Goal: Information Seeking & Learning: Learn about a topic

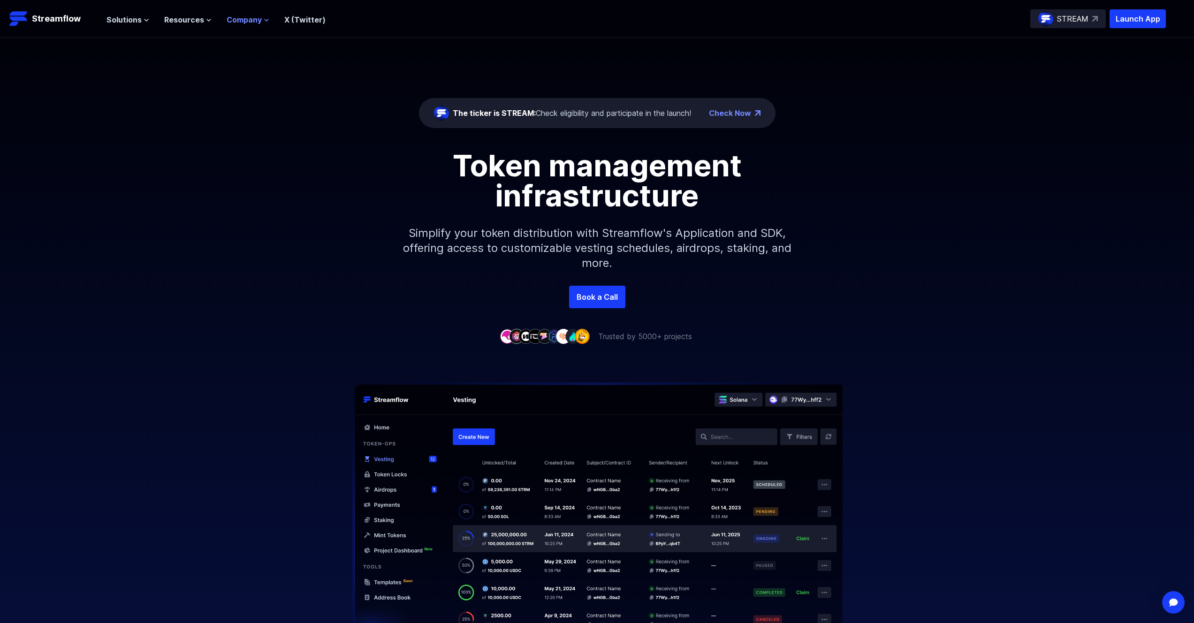
click at [227, 19] on span "Company" at bounding box center [244, 19] width 35 height 11
click at [170, 19] on span "Resources" at bounding box center [184, 19] width 40 height 11
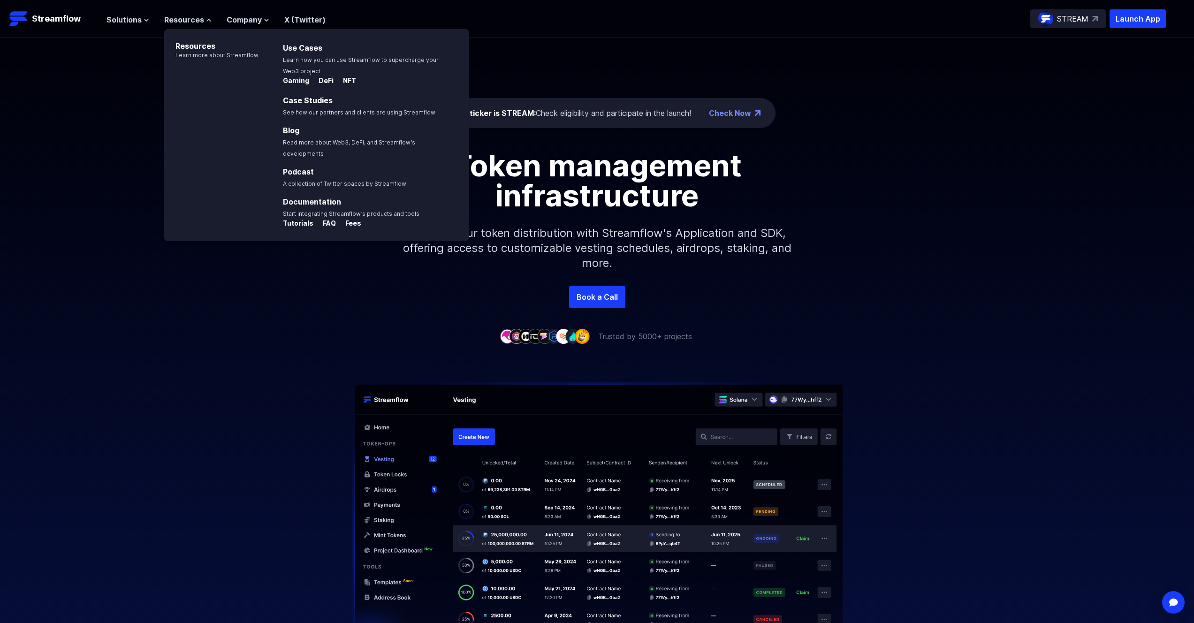
click at [150, 19] on ul "Solutions Overview Streamflow features an all-in-one token distribution platfor…" at bounding box center [215, 19] width 219 height 11
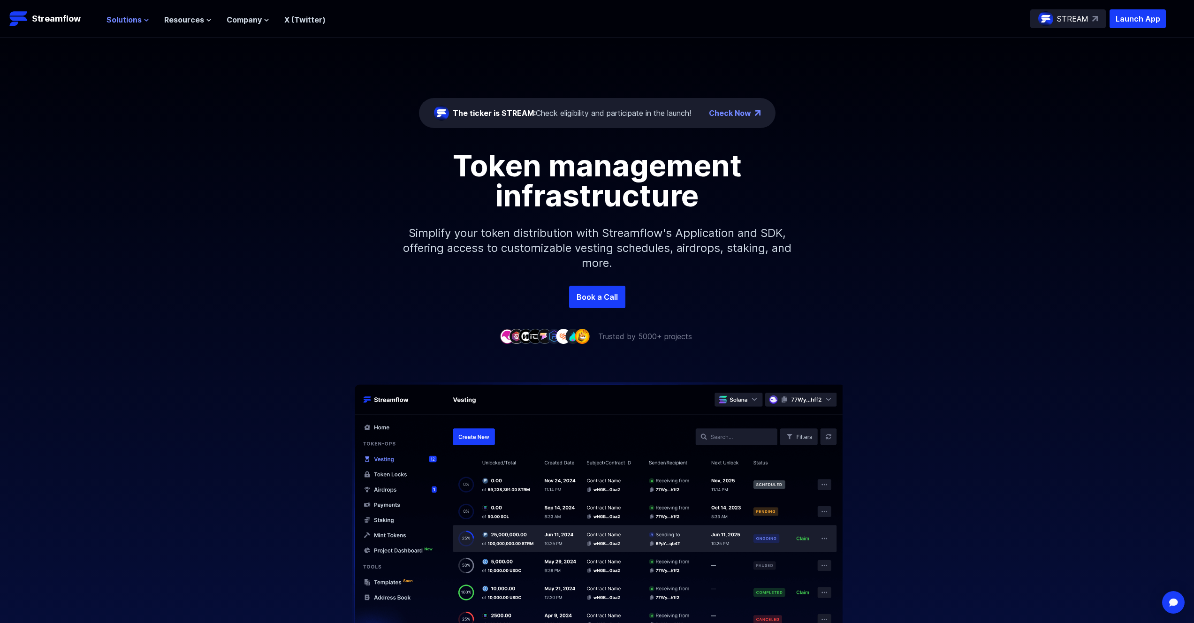
click at [139, 20] on span "Solutions" at bounding box center [123, 19] width 35 height 11
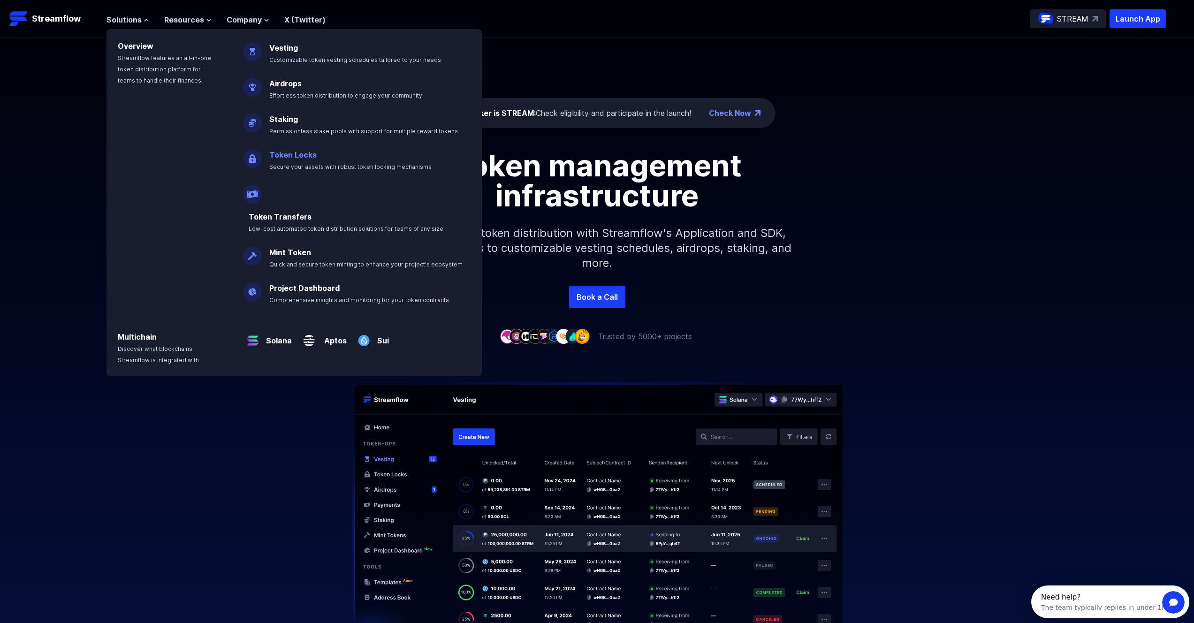
click at [298, 156] on link "Token Locks" at bounding box center [292, 154] width 47 height 9
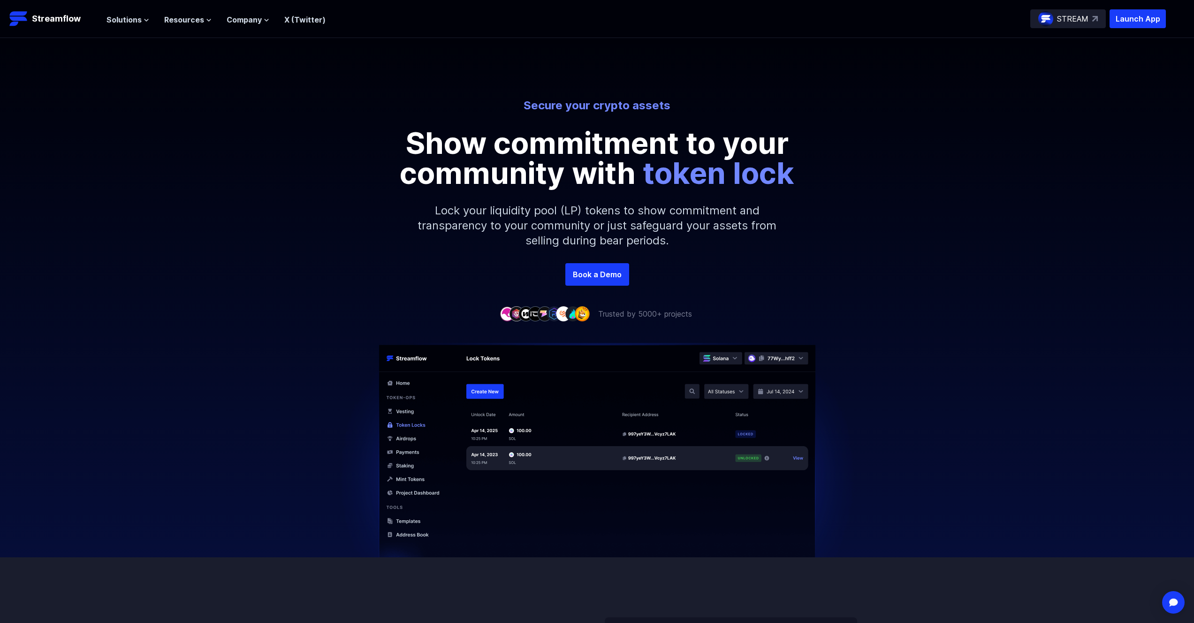
click at [268, 167] on div "Secure your crypto assets Show commitment to your community with token lock Loc…" at bounding box center [597, 180] width 1194 height 165
click at [233, 227] on div "Secure your crypto assets Show commitment to your community with token lock Loc…" at bounding box center [597, 180] width 1194 height 165
